Goal: Task Accomplishment & Management: Use online tool/utility

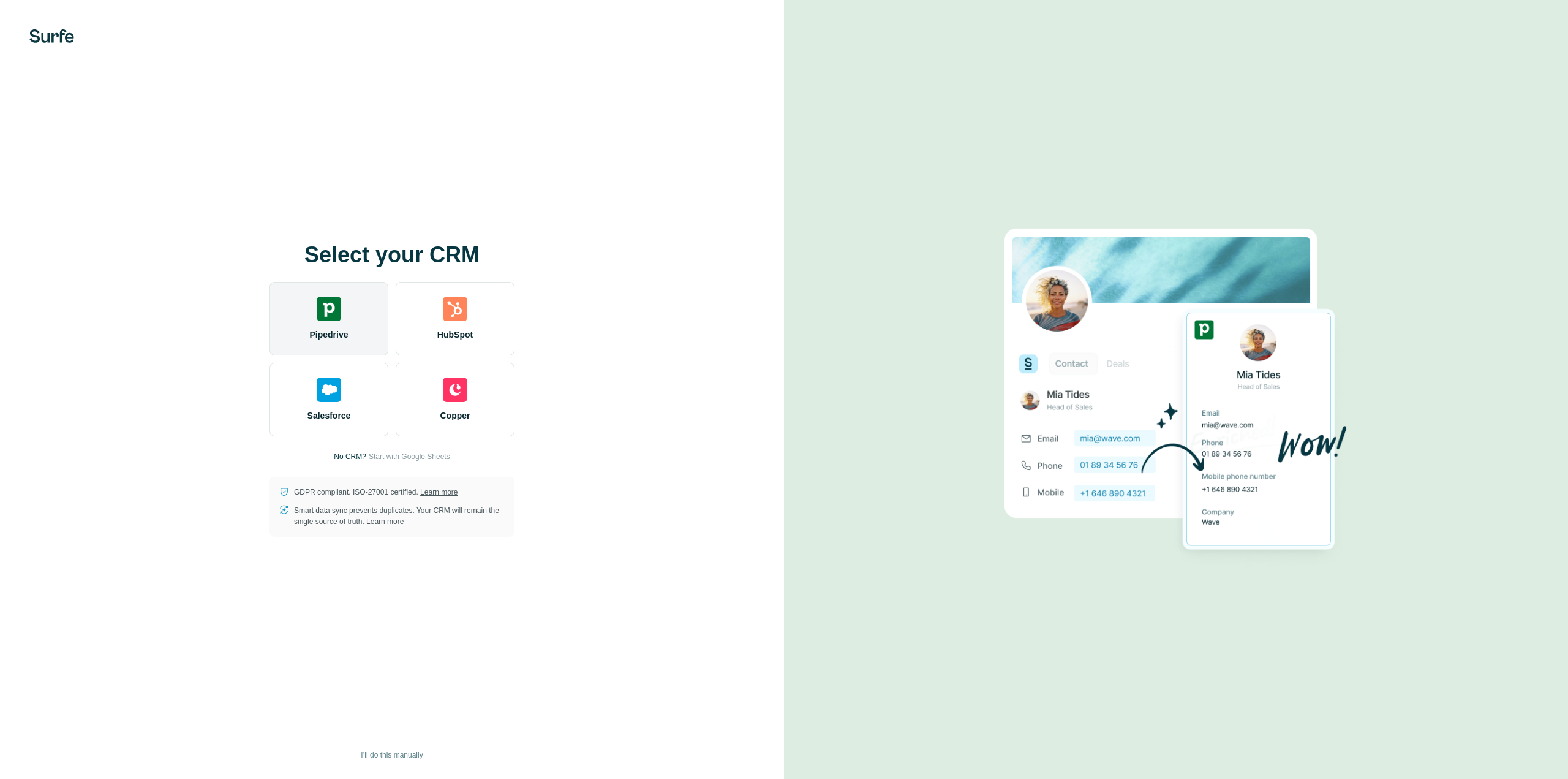
click at [340, 303] on img at bounding box center [328, 308] width 24 height 24
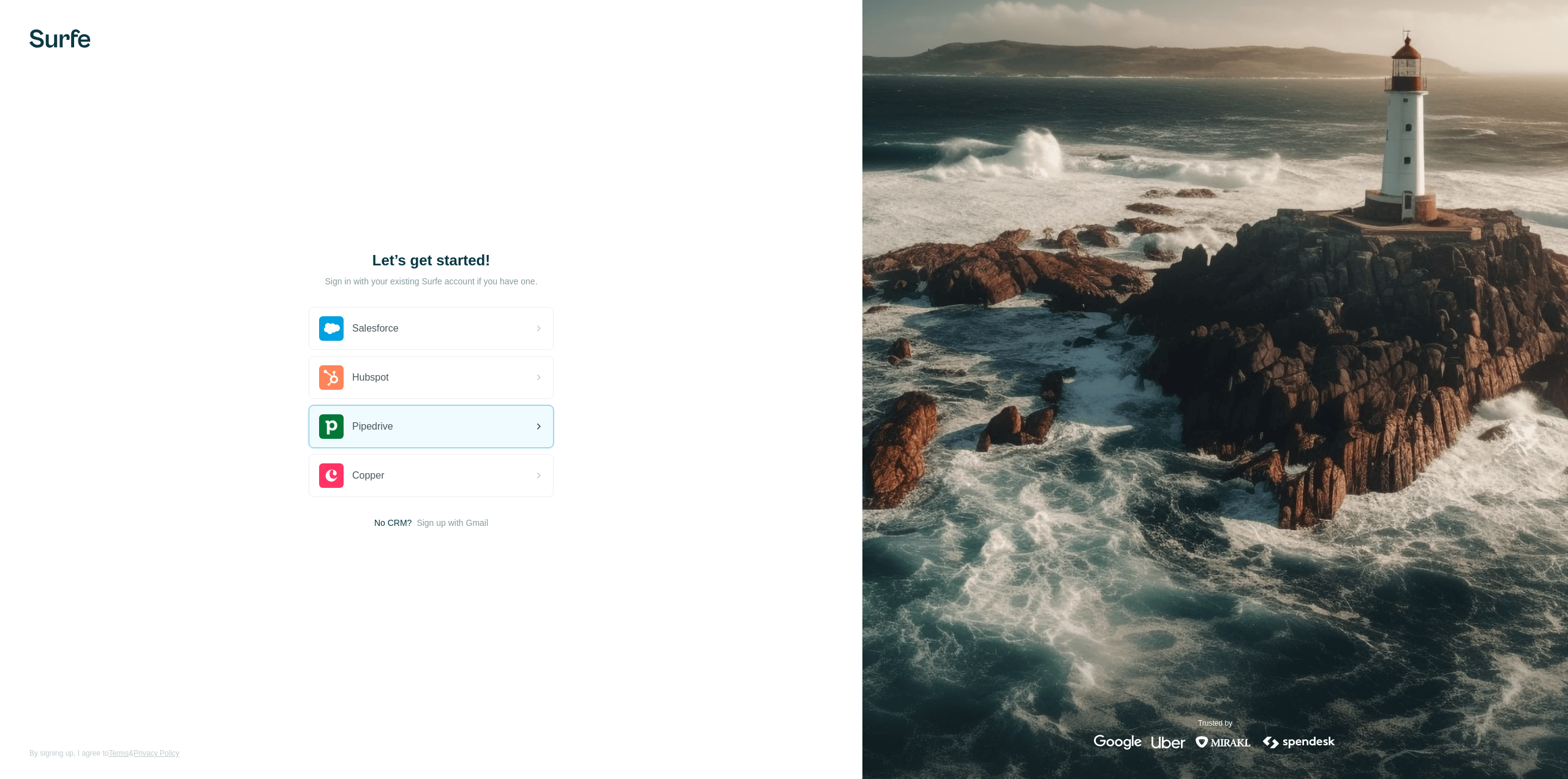
click at [413, 420] on div "Pipedrive" at bounding box center [431, 427] width 244 height 42
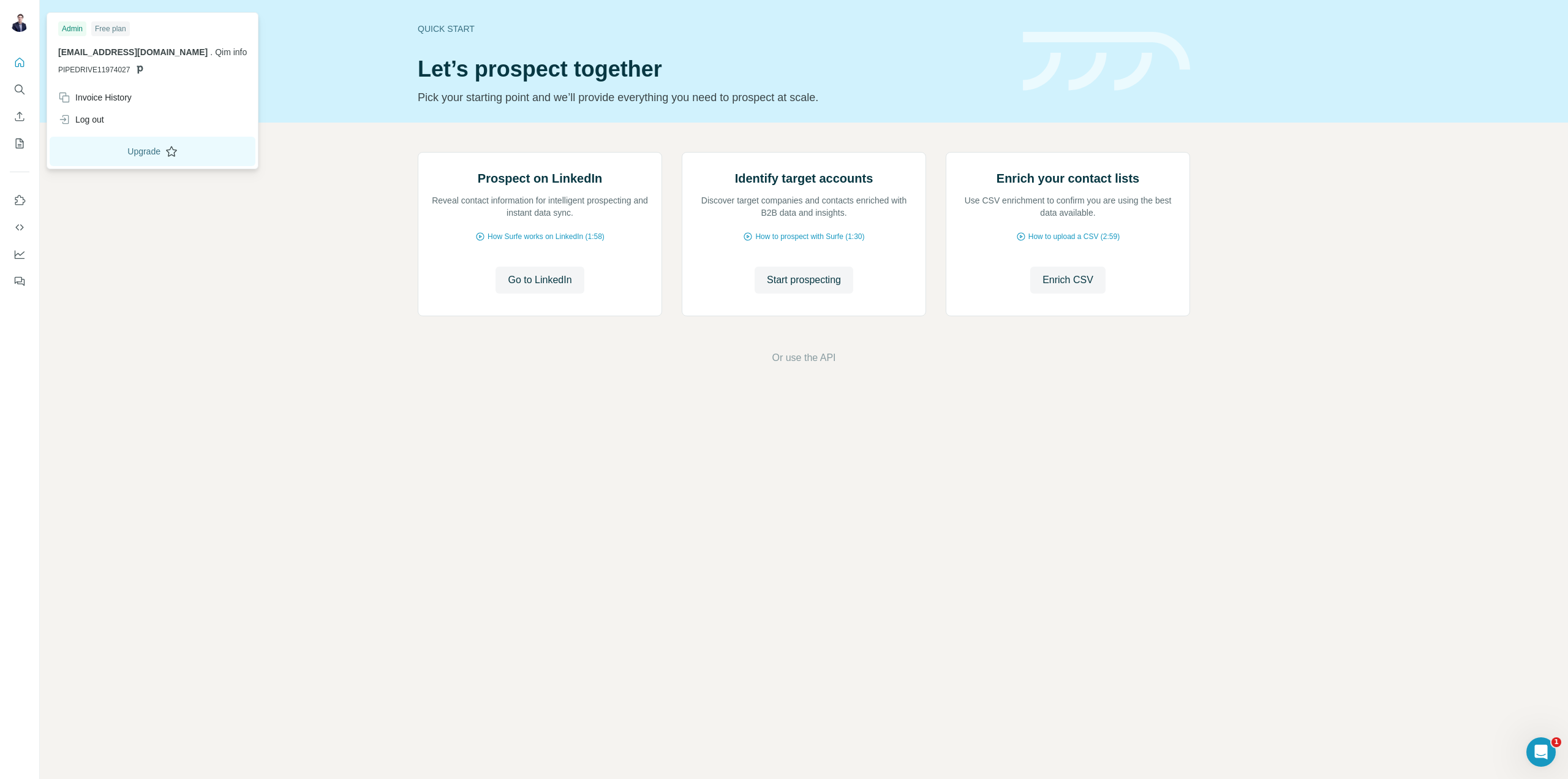
click at [127, 151] on button "Upgrade" at bounding box center [152, 151] width 206 height 29
